Goal: Information Seeking & Learning: Learn about a topic

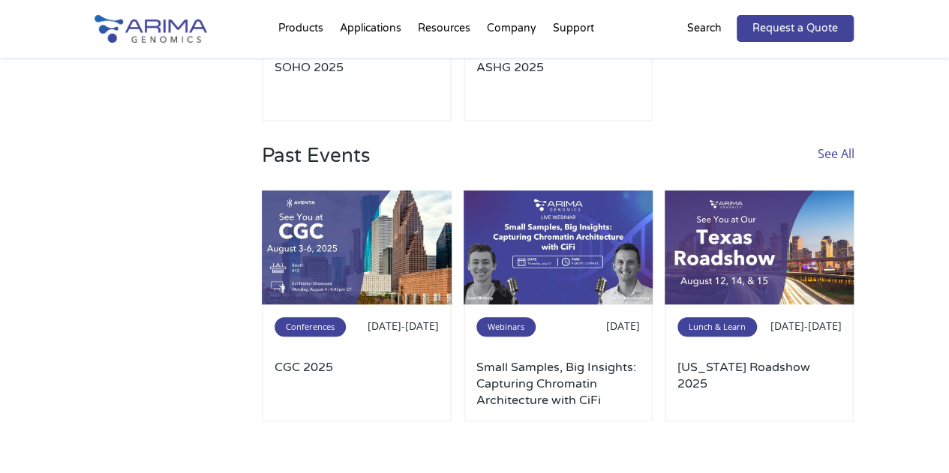
scroll to position [409, 0]
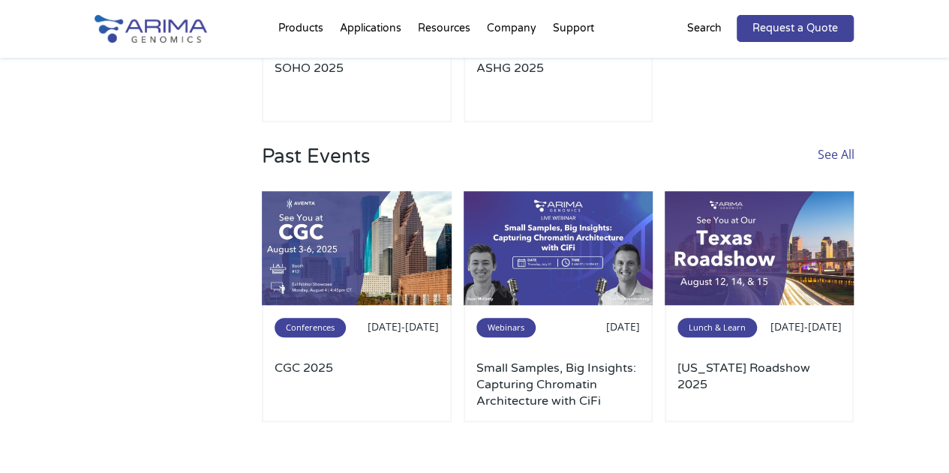
click at [839, 148] on link "See All" at bounding box center [835, 168] width 37 height 47
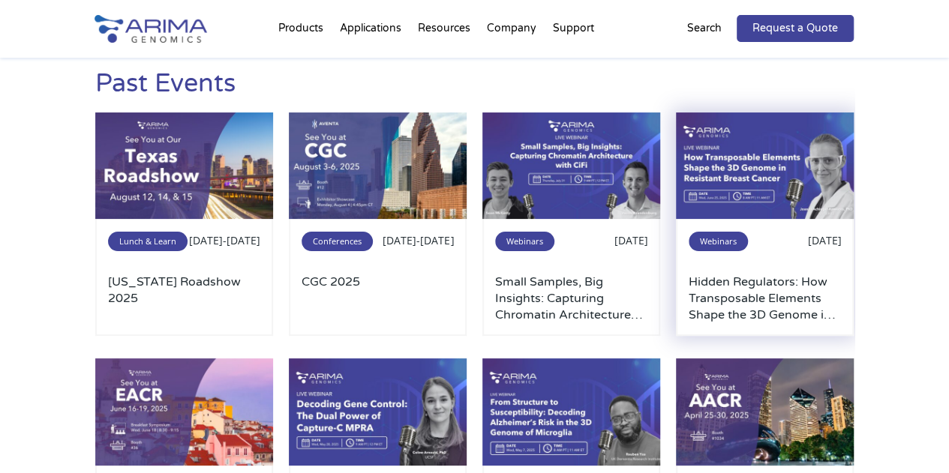
scroll to position [17, 0]
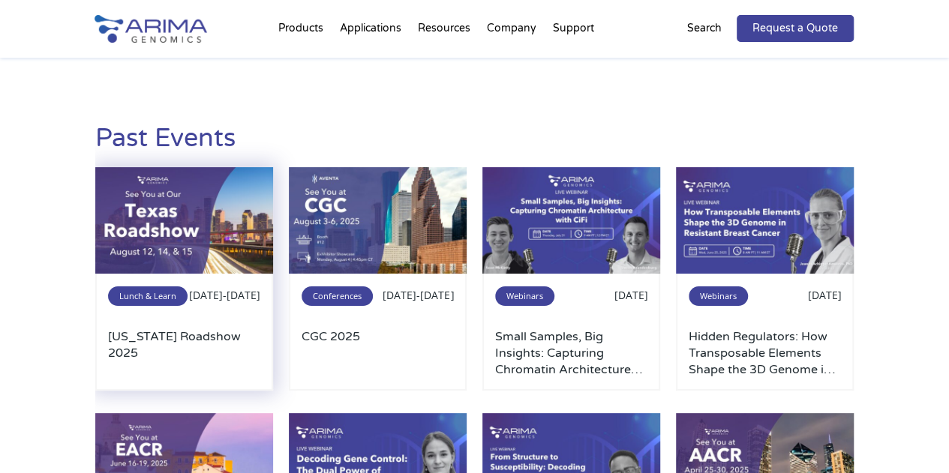
click at [203, 221] on img at bounding box center [184, 220] width 179 height 107
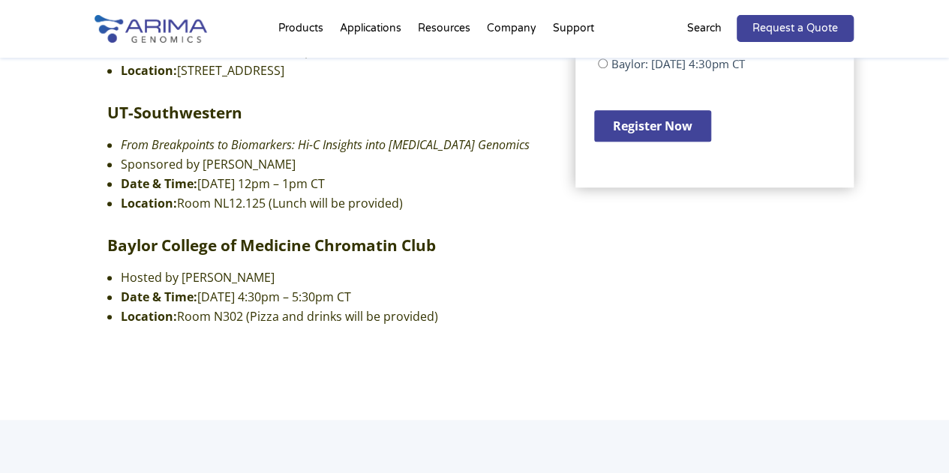
scroll to position [712, 0]
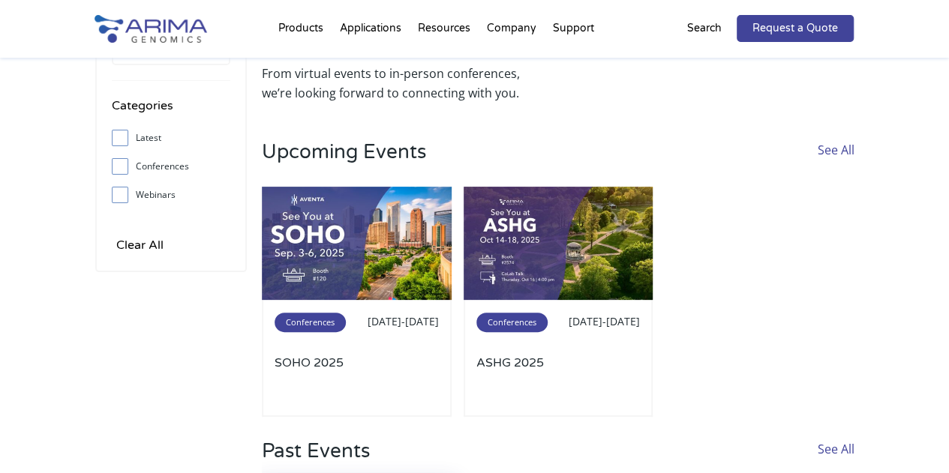
scroll to position [81, 0]
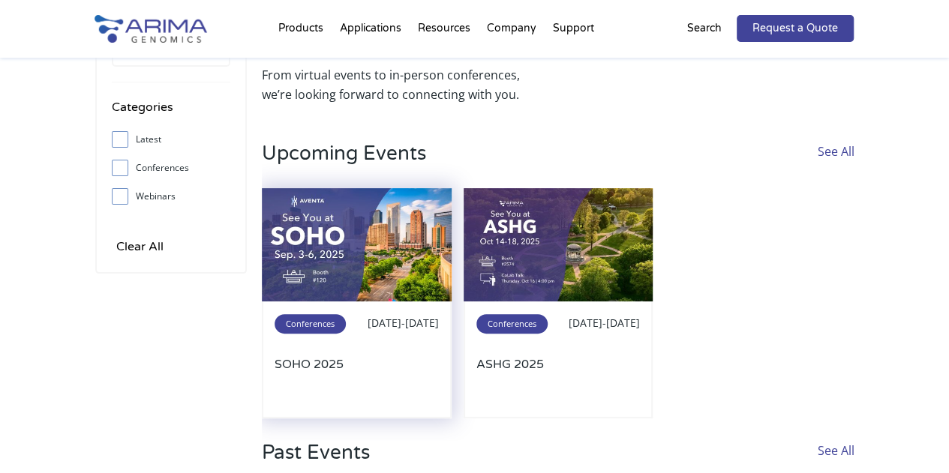
click at [394, 284] on img at bounding box center [357, 245] width 190 height 114
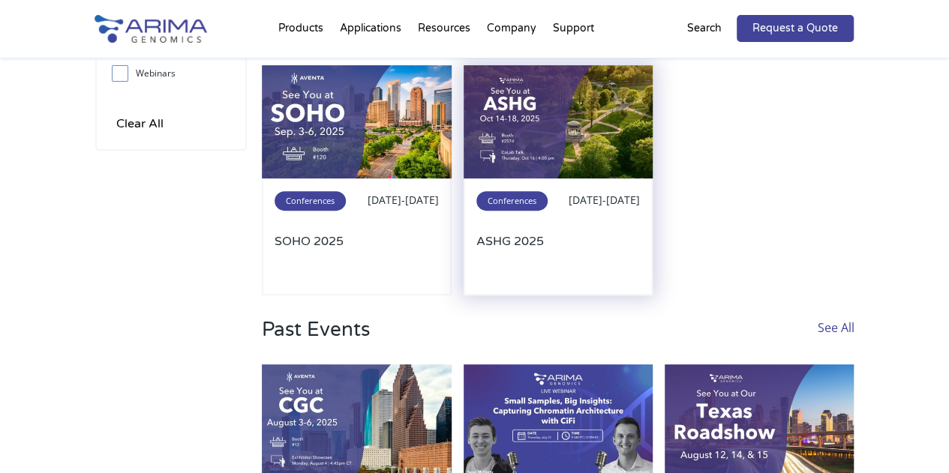
click at [581, 140] on img at bounding box center [559, 122] width 190 height 114
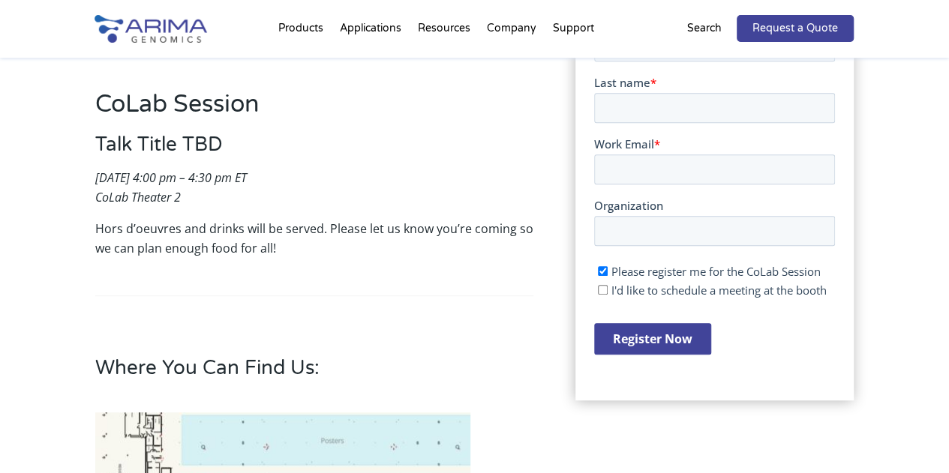
click at [427, 219] on p "Hors d’oeuvres and drinks will be served. Please let us know you’re coming so w…" at bounding box center [314, 238] width 439 height 39
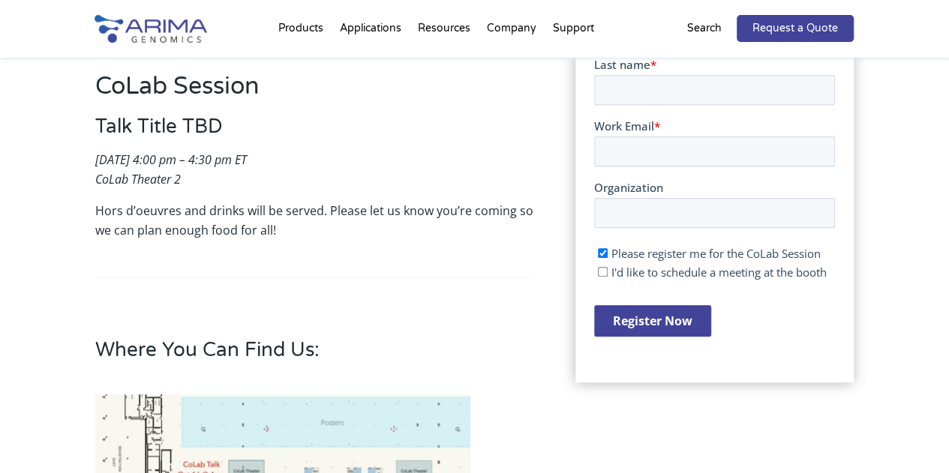
scroll to position [371, 0]
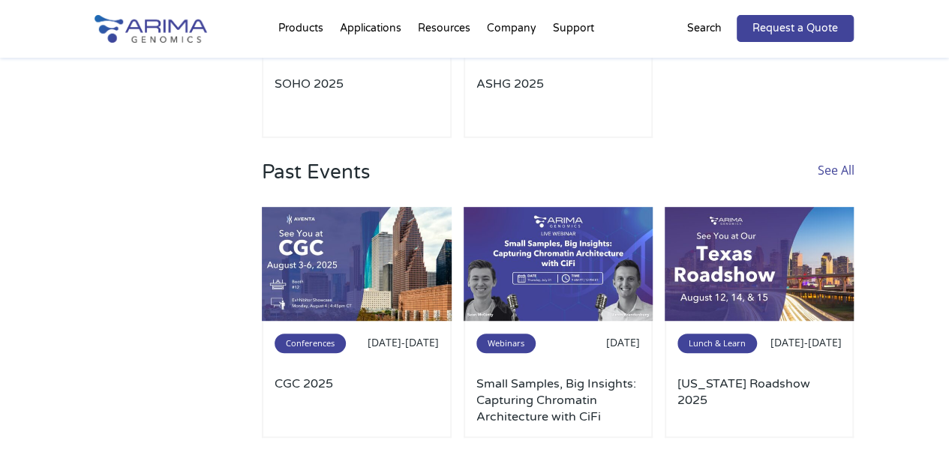
scroll to position [356, 0]
